Goal: Information Seeking & Learning: Check status

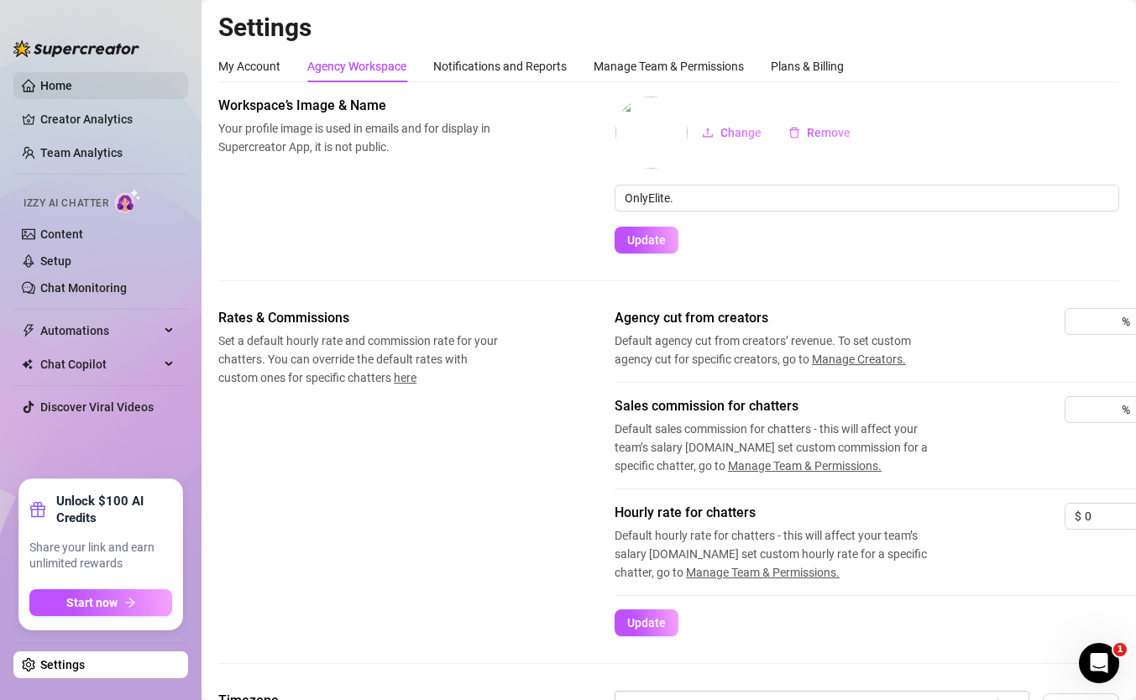
click at [72, 89] on link "Home" at bounding box center [56, 85] width 32 height 13
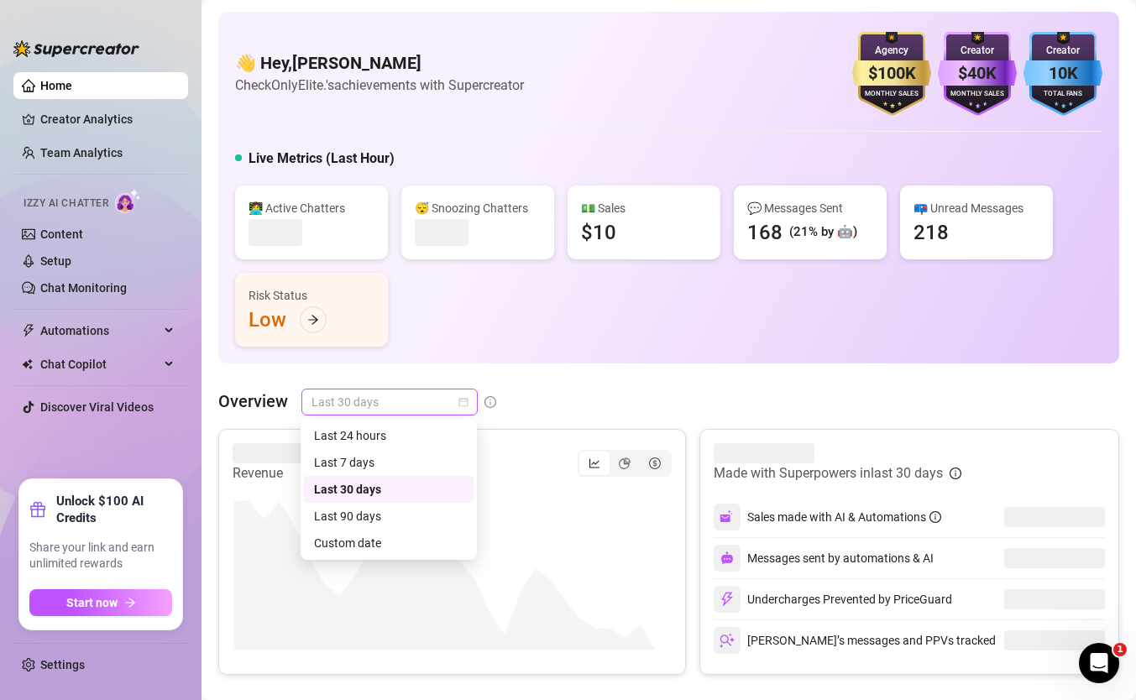
click at [354, 412] on span "Last 30 days" at bounding box center [389, 401] width 156 height 25
click at [392, 534] on div "Custom date" at bounding box center [388, 543] width 149 height 18
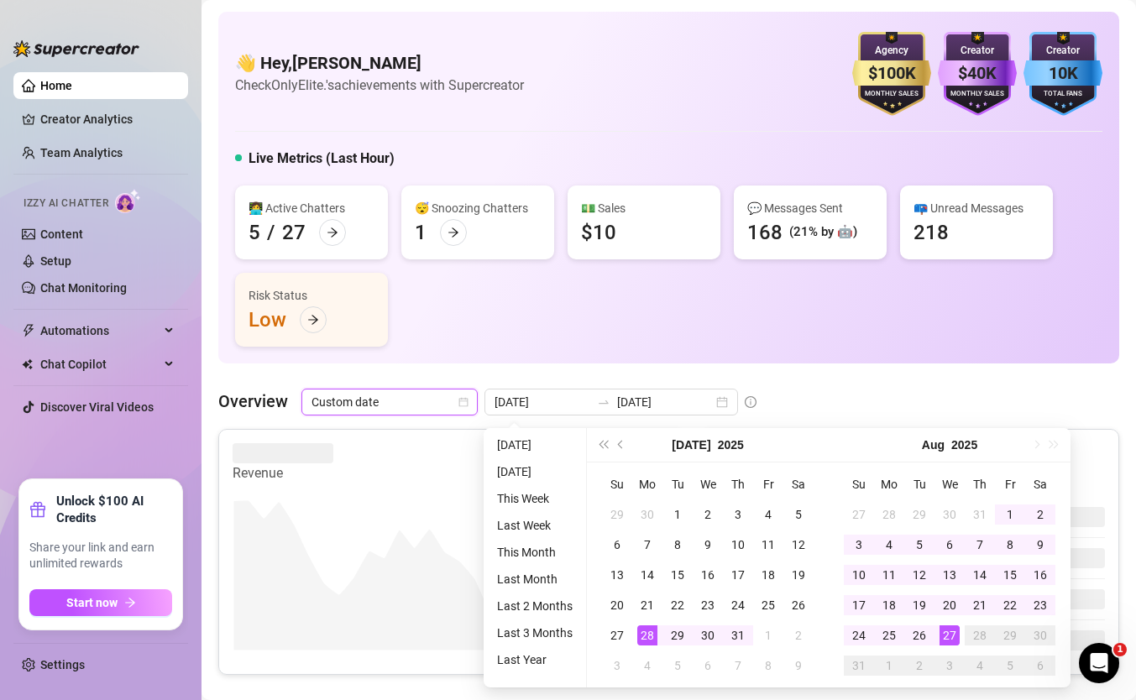
type input "[DATE]"
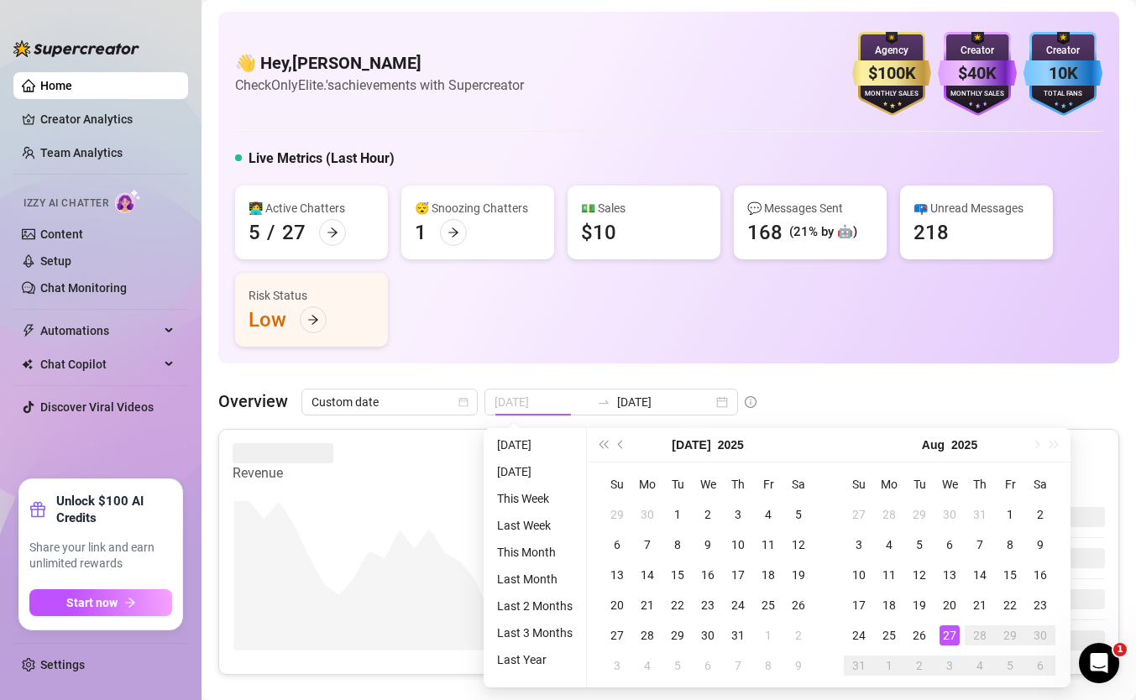
click at [948, 632] on div "27" at bounding box center [949, 635] width 20 height 20
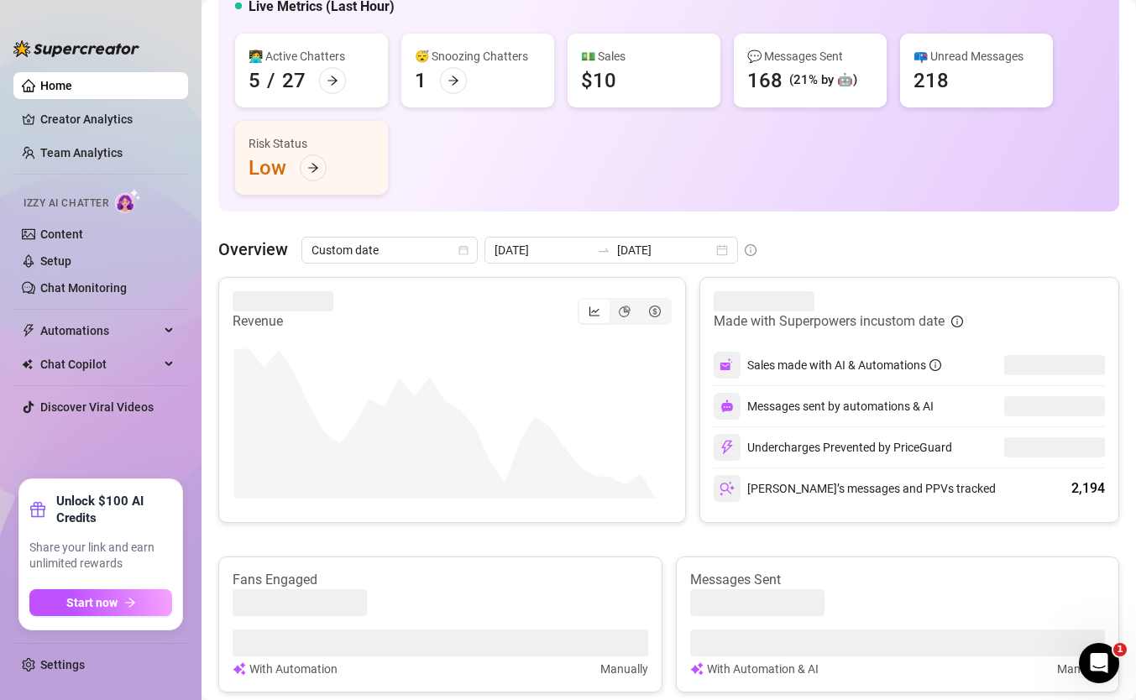
scroll to position [175, 0]
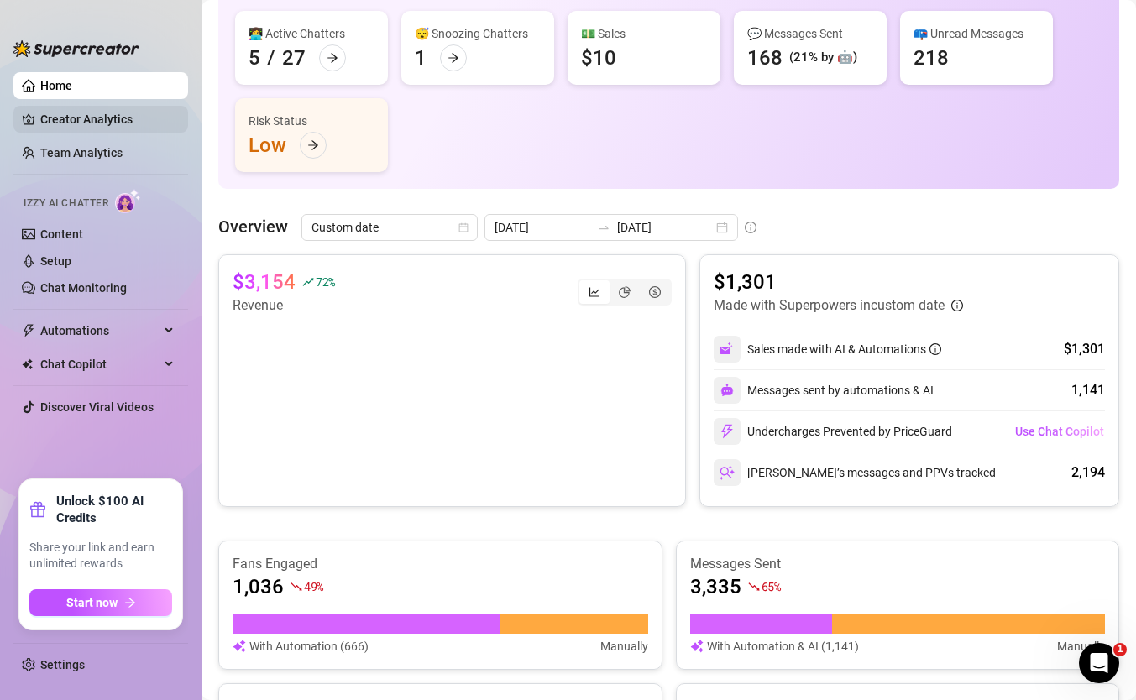
click at [112, 116] on link "Creator Analytics" at bounding box center [107, 119] width 134 height 27
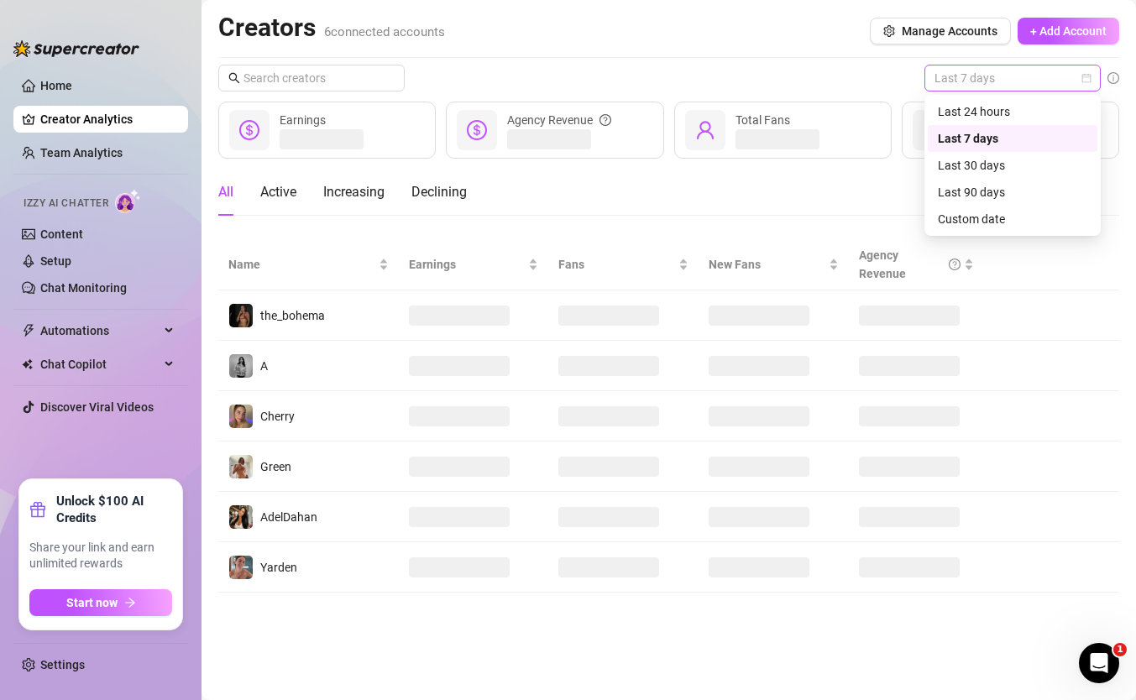
click at [1008, 86] on span "Last 7 days" at bounding box center [1012, 77] width 156 height 25
click at [992, 211] on div "Custom date" at bounding box center [1012, 219] width 149 height 18
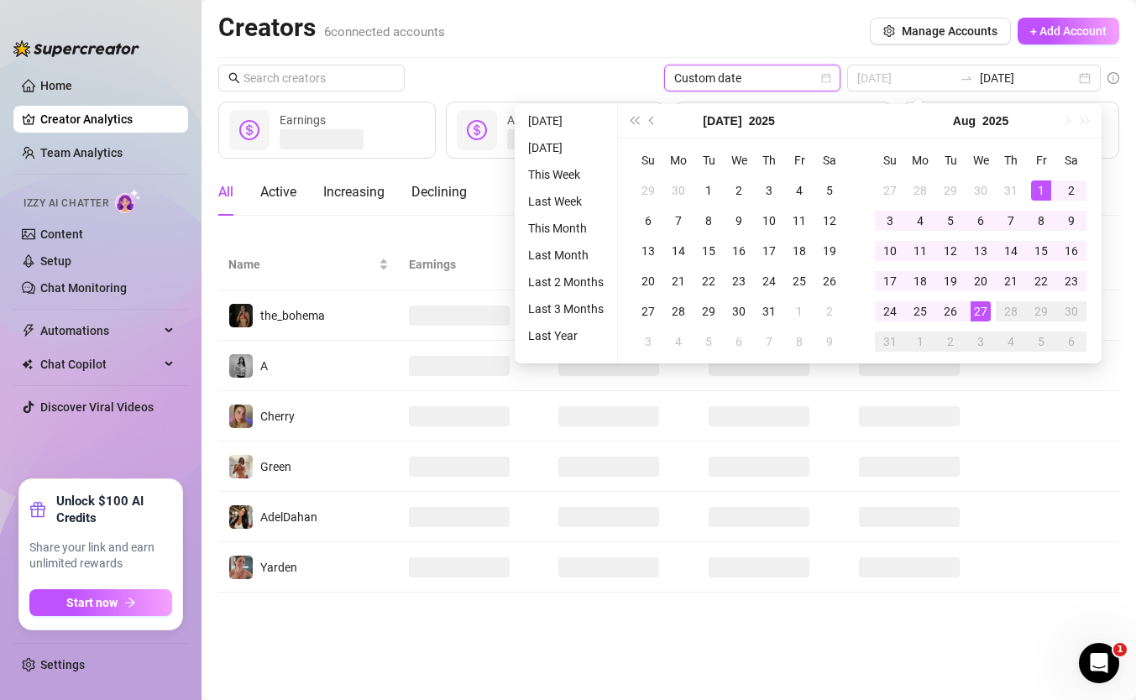
type input "[DATE]"
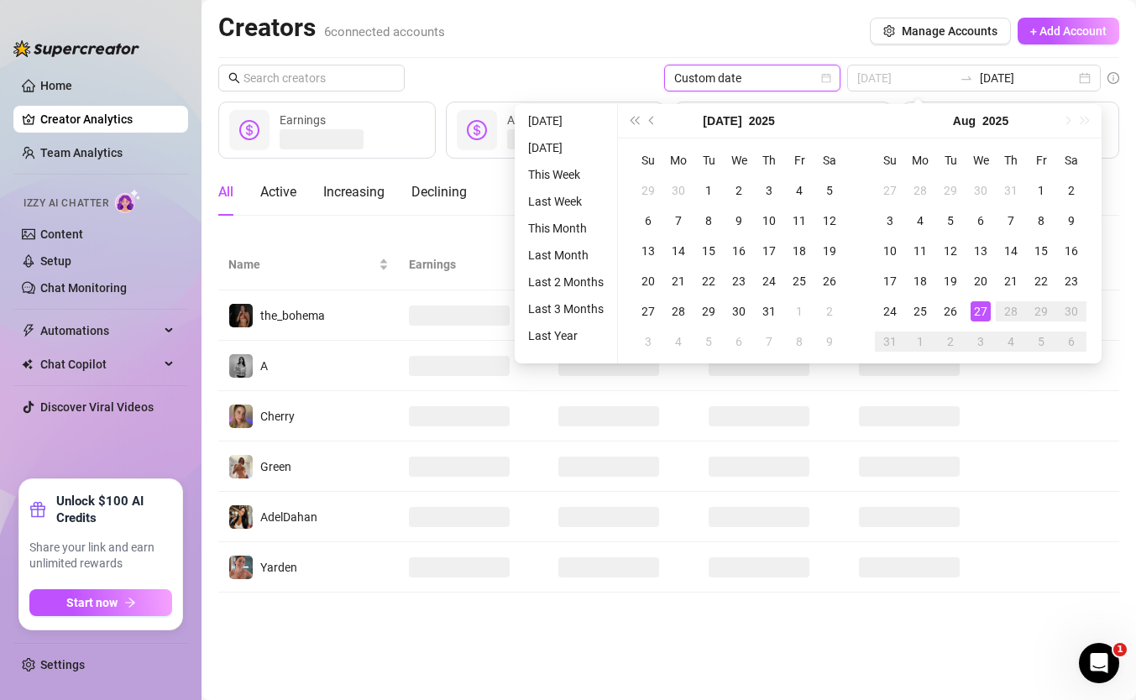
click at [983, 306] on div "27" at bounding box center [980, 311] width 20 height 20
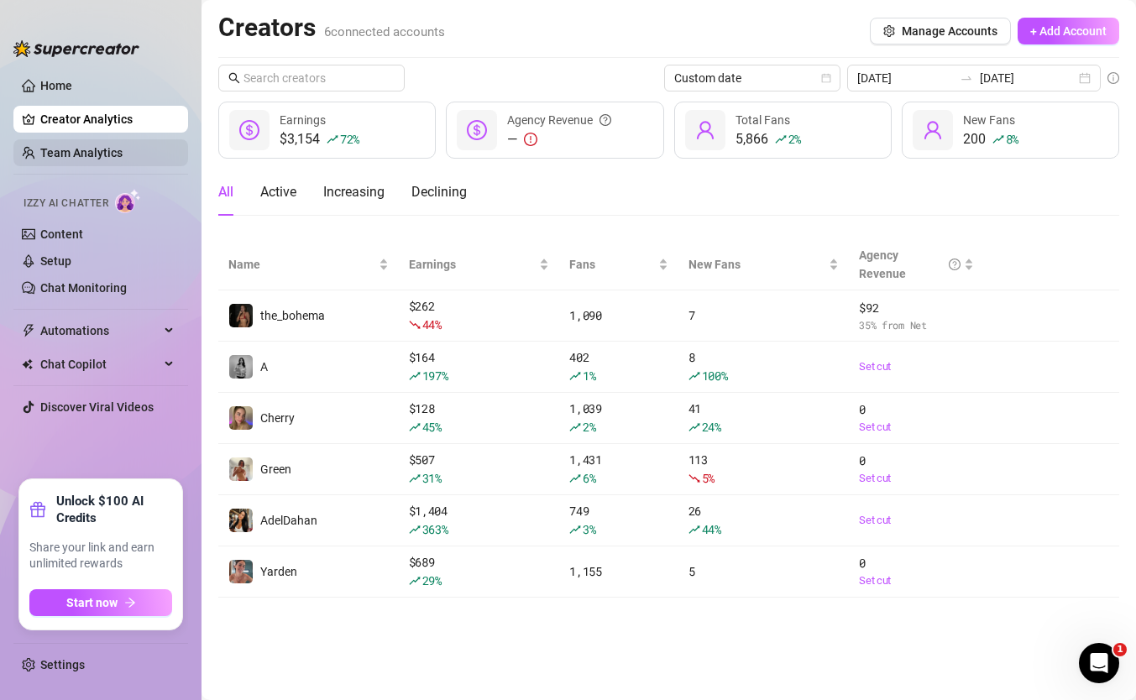
click at [123, 159] on link "Team Analytics" at bounding box center [81, 152] width 82 height 13
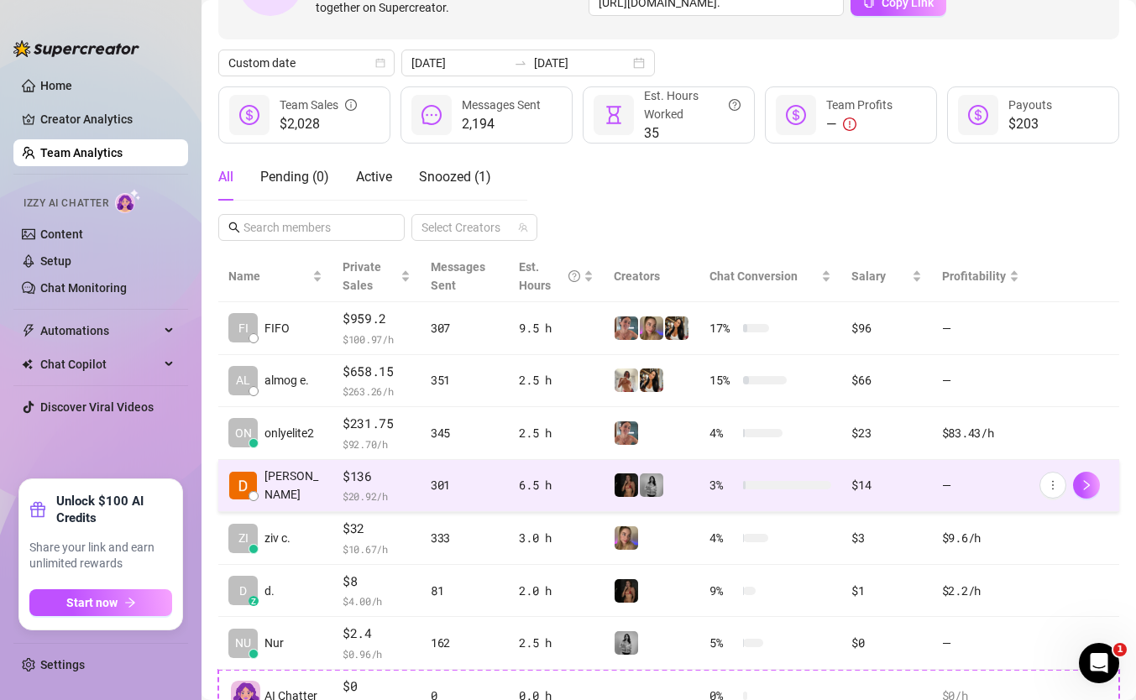
scroll to position [152, 0]
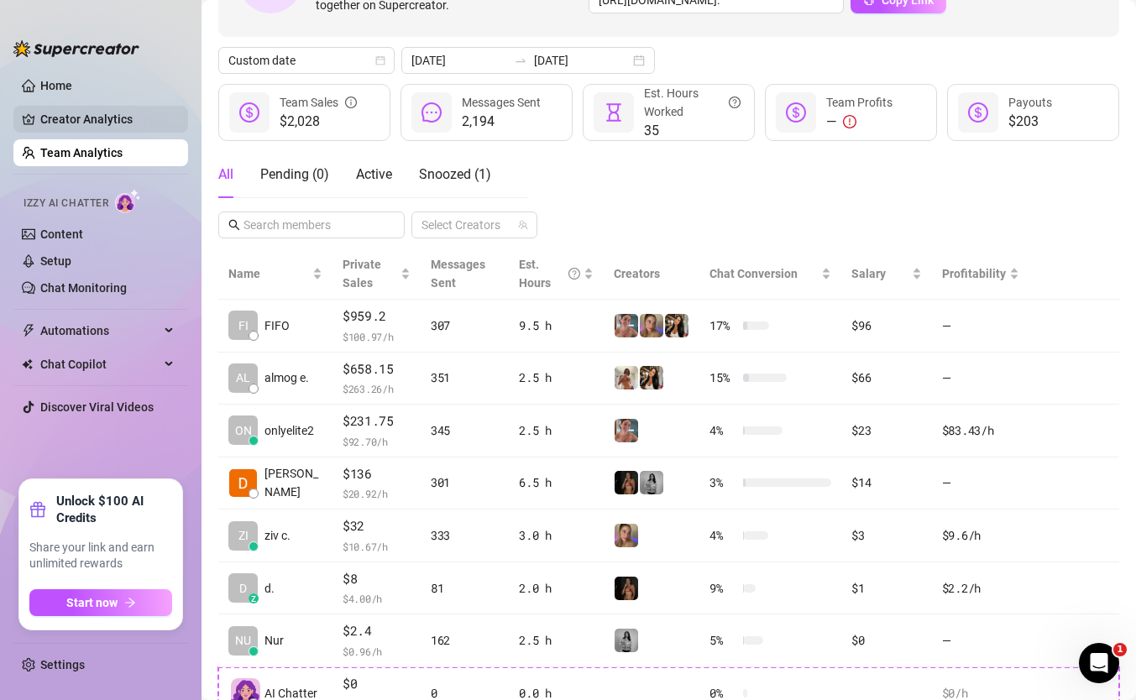
click at [65, 132] on link "Creator Analytics" at bounding box center [107, 119] width 134 height 27
